Goal: Task Accomplishment & Management: Complete application form

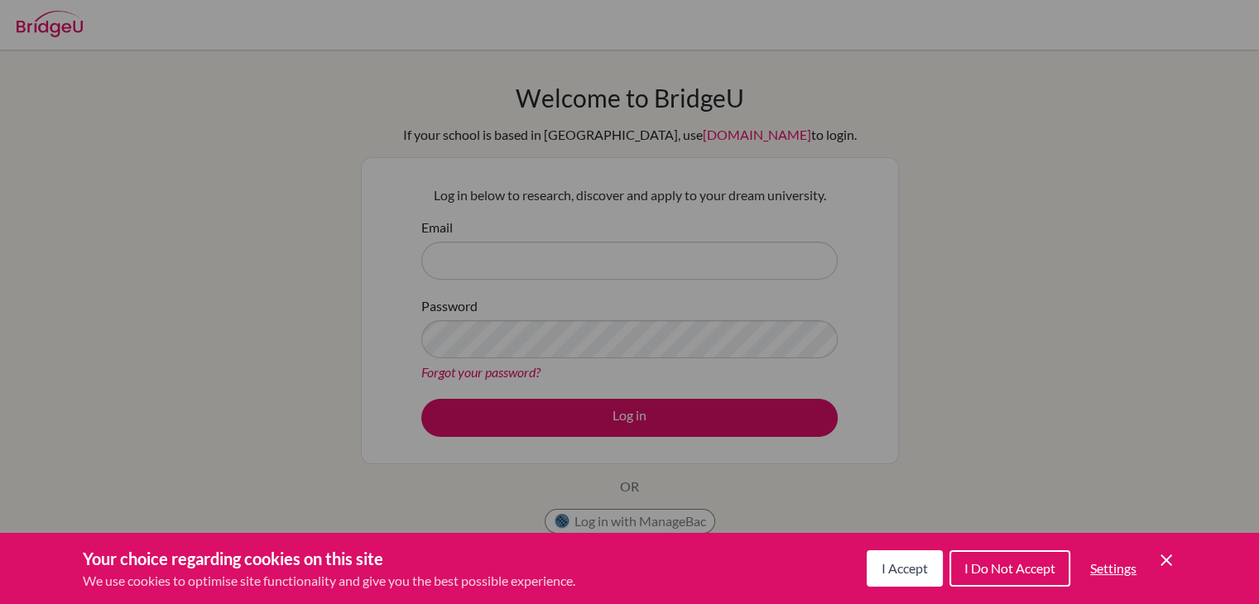
drag, startPoint x: 0, startPoint y: 0, endPoint x: 916, endPoint y: 582, distance: 1085.7
click at [916, 582] on button "I Accept" at bounding box center [905, 569] width 76 height 36
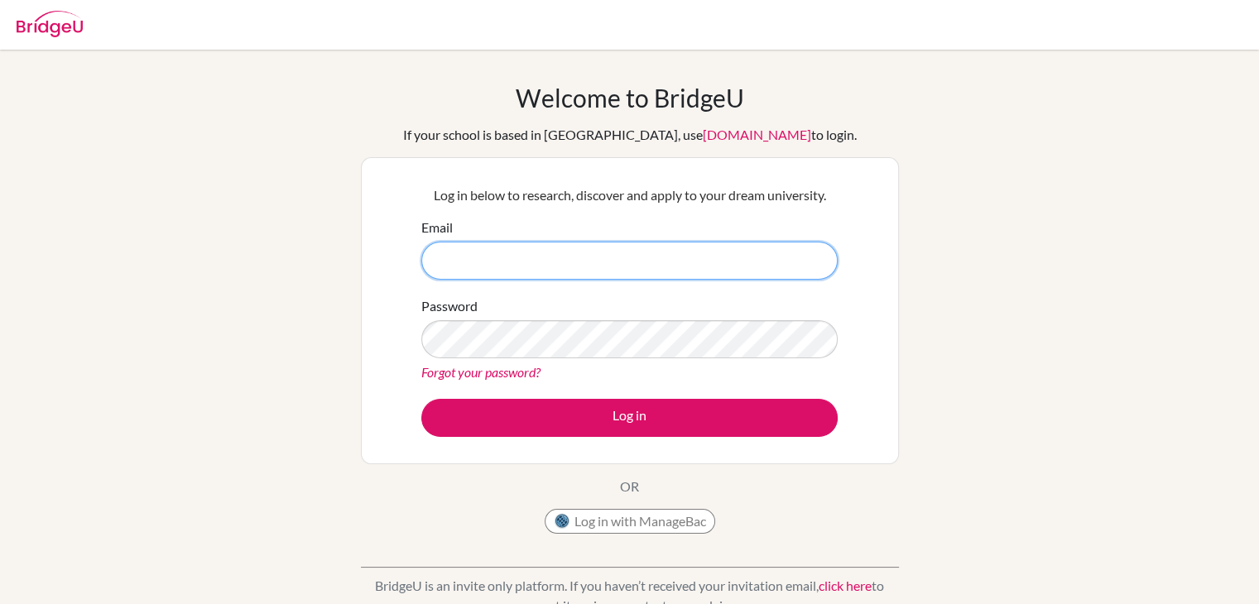
click at [583, 266] on input "Email" at bounding box center [629, 261] width 416 height 38
type input "[EMAIL_ADDRESS][DOMAIN_NAME]"
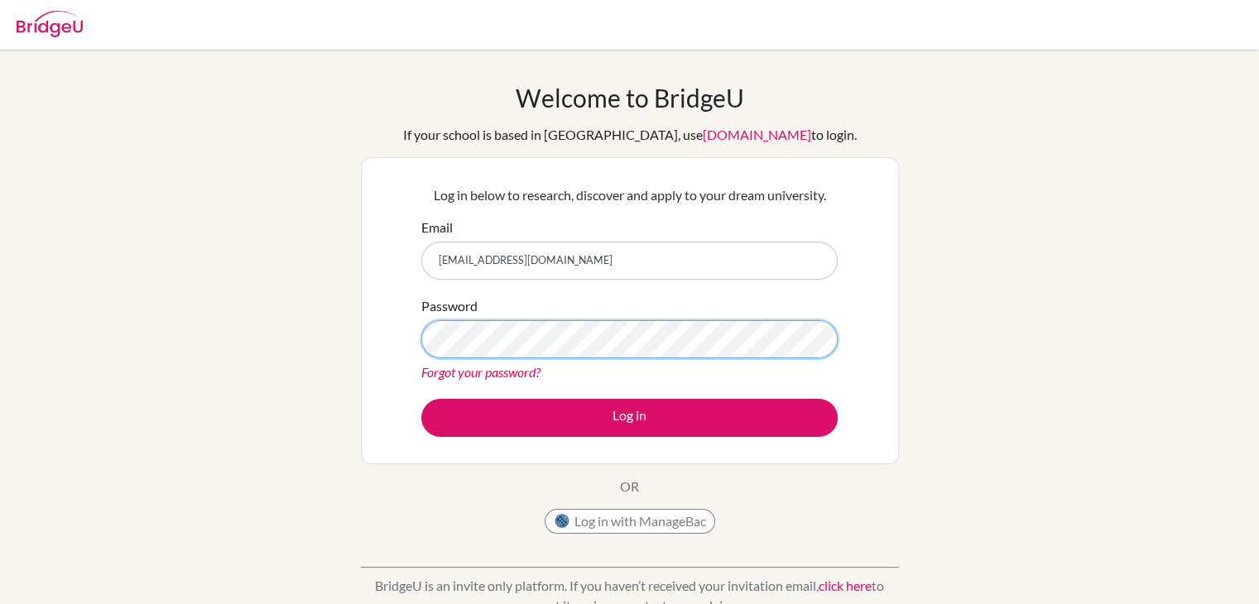
click at [375, 368] on div "Log in below to research, discover and apply to your dream university. Email [E…" at bounding box center [630, 310] width 538 height 307
click at [421, 399] on button "Log in" at bounding box center [629, 418] width 416 height 38
